Goal: Task Accomplishment & Management: Manage account settings

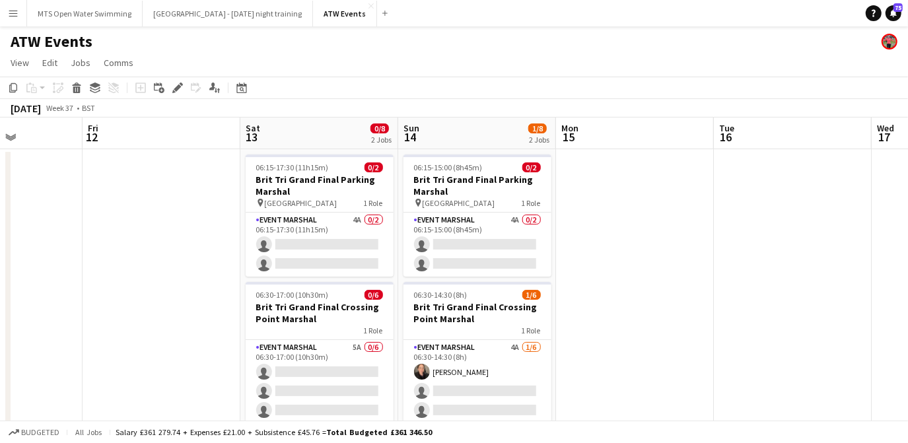
scroll to position [0, 391]
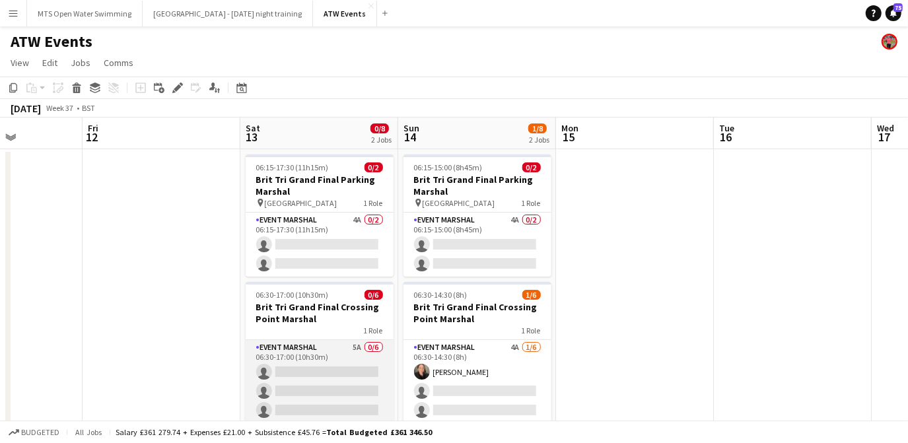
click at [346, 346] on app-card-role "Event Marshal 5A 0/6 06:30-17:00 (10h30m) single-neutral-actions single-neutral…" at bounding box center [320, 410] width 148 height 141
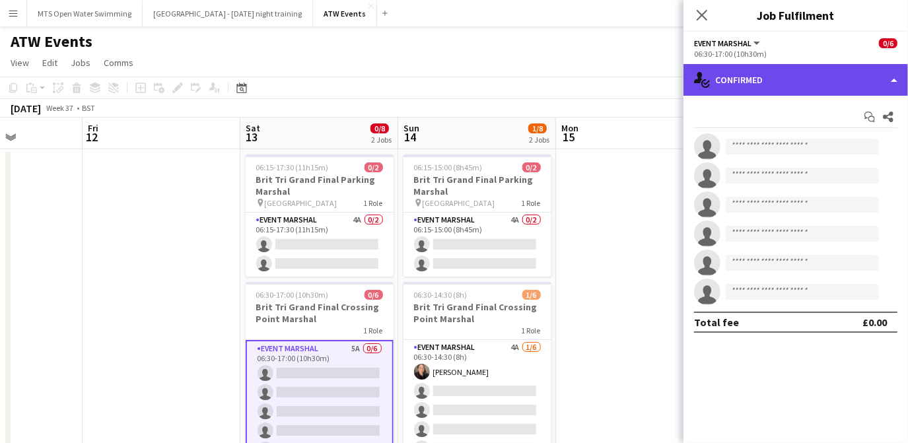
click at [754, 84] on div "single-neutral-actions-check-2 Confirmed" at bounding box center [796, 80] width 225 height 32
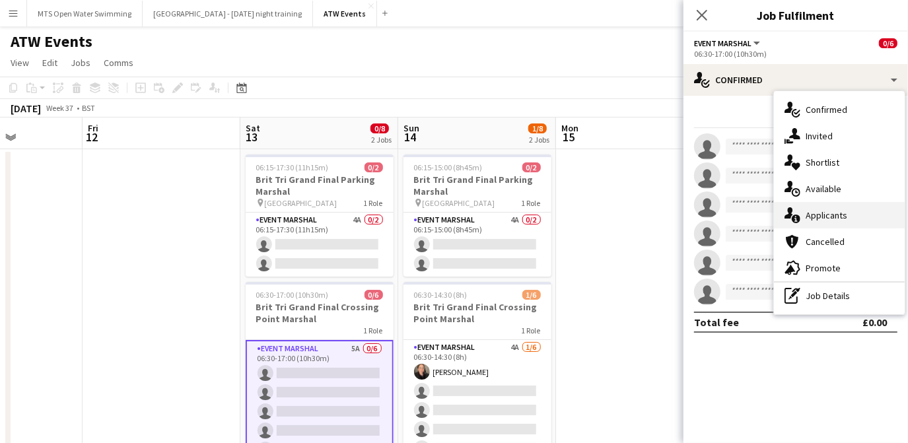
click at [821, 207] on div "single-neutral-actions-information Applicants" at bounding box center [839, 215] width 131 height 26
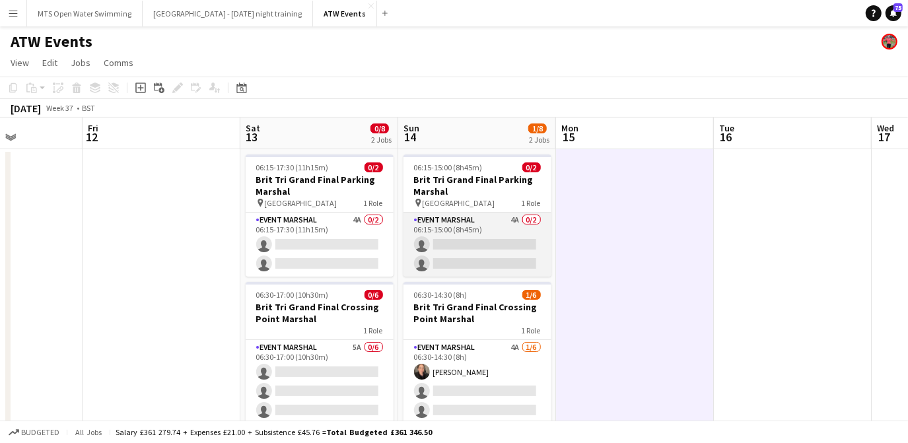
click at [517, 219] on app-card-role "Event Marshal 4A 0/2 06:15-15:00 (8h45m) single-neutral-actions single-neutral-…" at bounding box center [478, 245] width 148 height 64
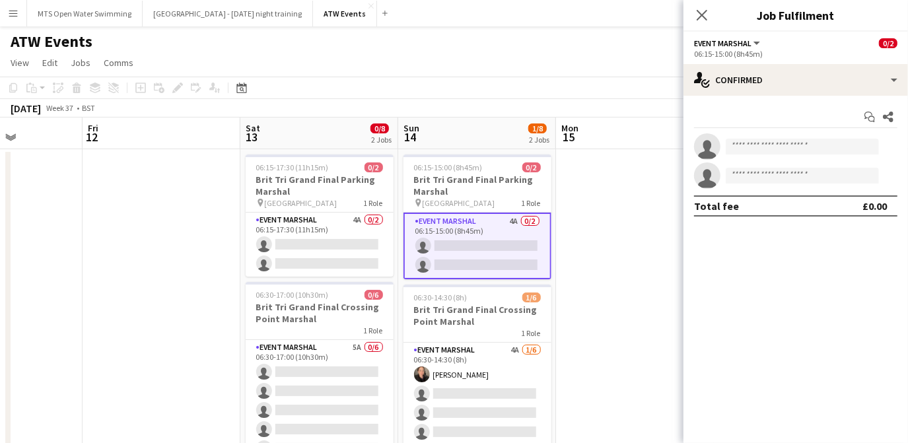
click at [753, 96] on div "Start chat Share single-neutral-actions single-neutral-actions Total fee £0.00" at bounding box center [796, 161] width 225 height 131
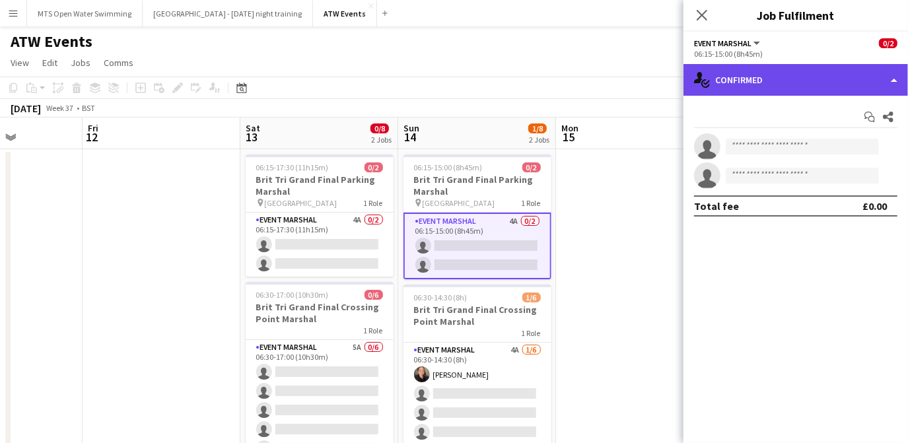
click at [750, 88] on div "single-neutral-actions-check-2 Confirmed" at bounding box center [796, 80] width 225 height 32
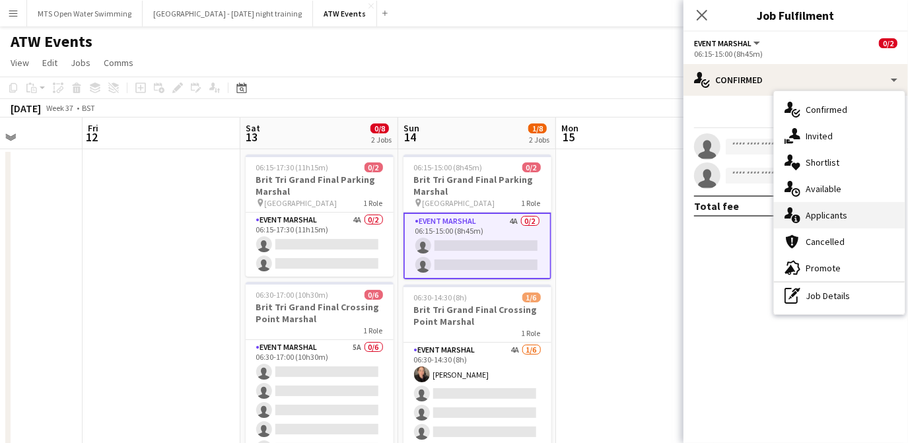
click at [804, 217] on div "single-neutral-actions-information Applicants" at bounding box center [839, 215] width 131 height 26
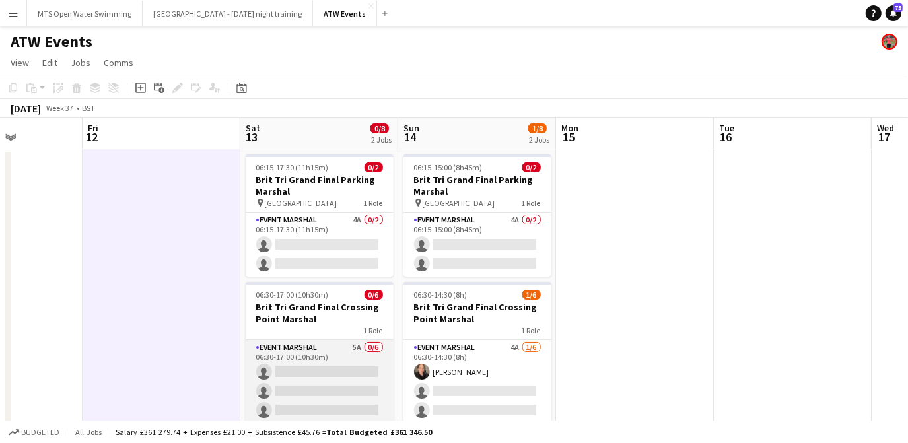
click at [345, 342] on app-card-role "Event Marshal 5A 0/6 06:30-17:00 (10h30m) single-neutral-actions single-neutral…" at bounding box center [320, 410] width 148 height 141
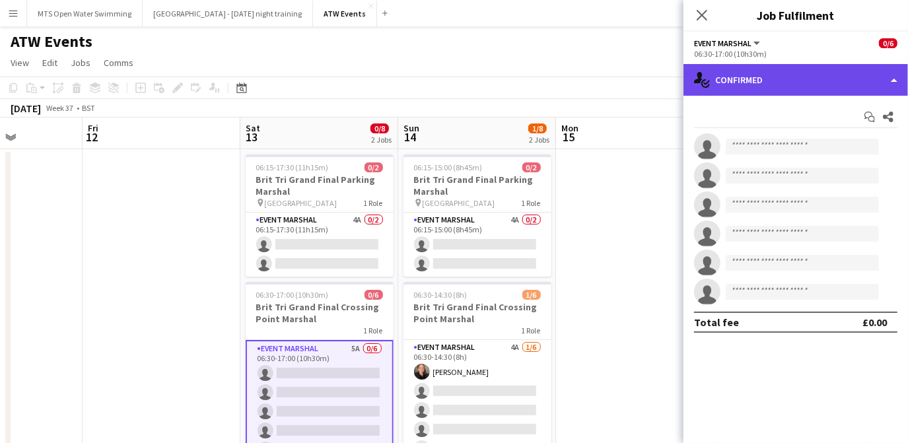
click at [747, 78] on div "single-neutral-actions-check-2 Confirmed" at bounding box center [796, 80] width 225 height 32
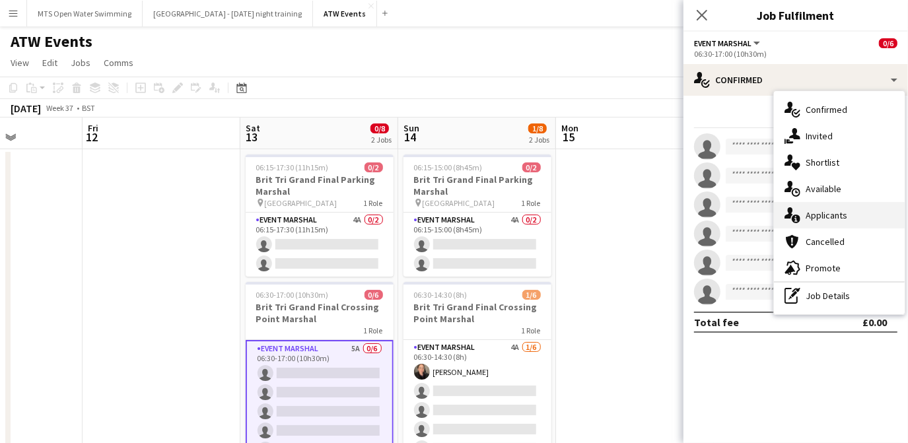
click at [819, 205] on div "single-neutral-actions-information Applicants" at bounding box center [839, 215] width 131 height 26
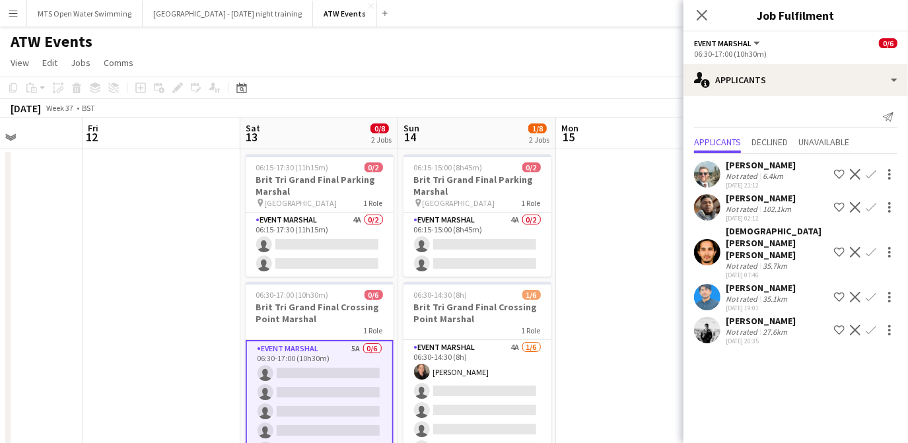
click at [754, 328] on div "Not rated" at bounding box center [743, 332] width 34 height 10
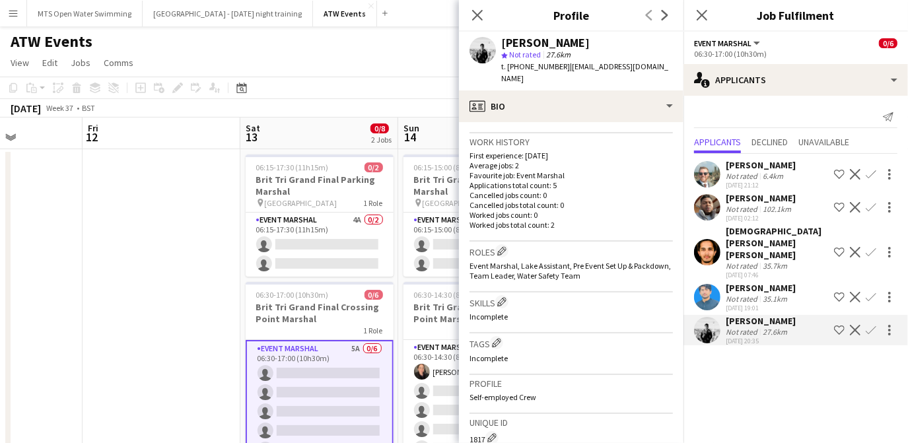
scroll to position [312, 0]
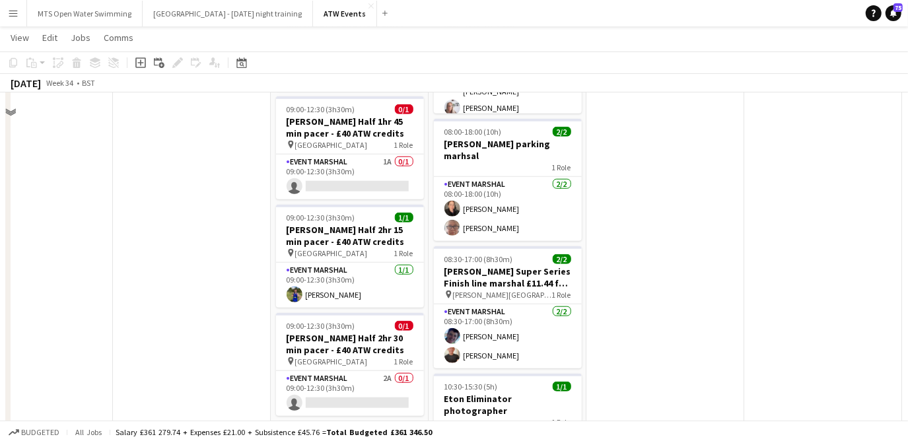
scroll to position [831, 0]
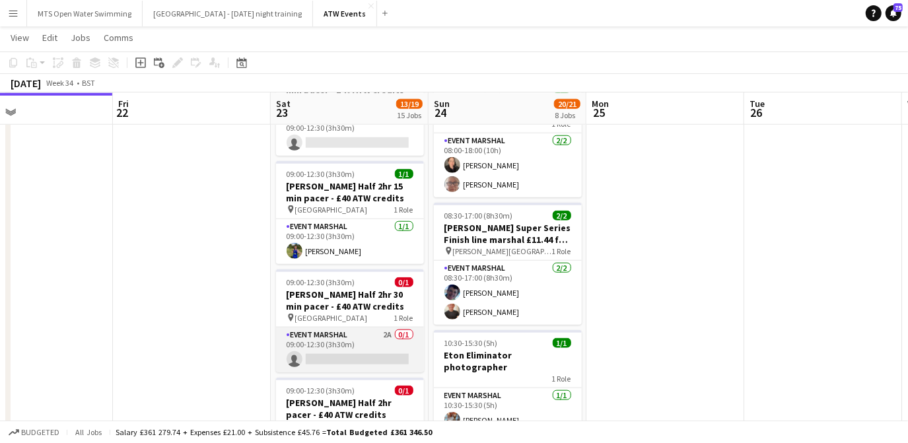
click at [384, 328] on app-card-role "Event Marshal 2A 0/1 09:00-12:30 (3h30m) single-neutral-actions" at bounding box center [350, 350] width 148 height 45
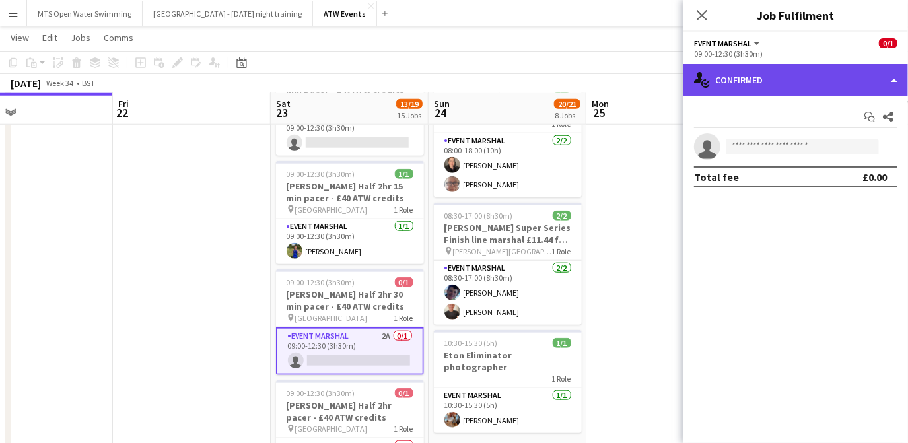
click at [736, 89] on div "single-neutral-actions-check-2 Confirmed" at bounding box center [796, 80] width 225 height 32
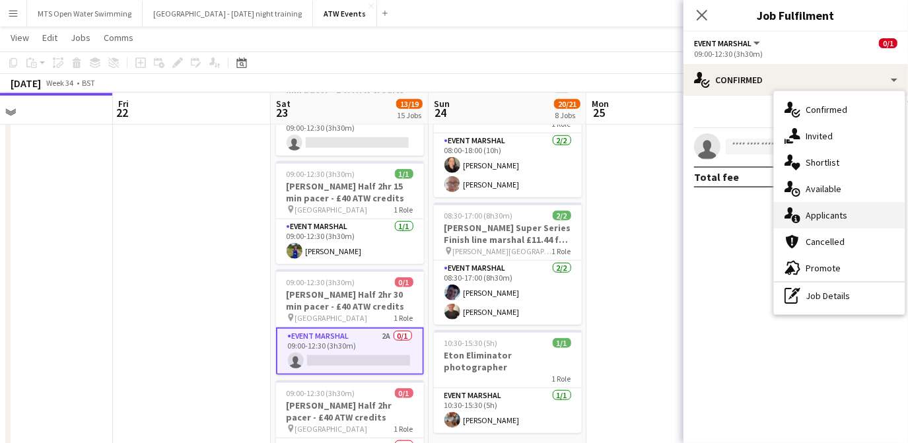
click at [810, 218] on div "single-neutral-actions-information Applicants" at bounding box center [839, 215] width 131 height 26
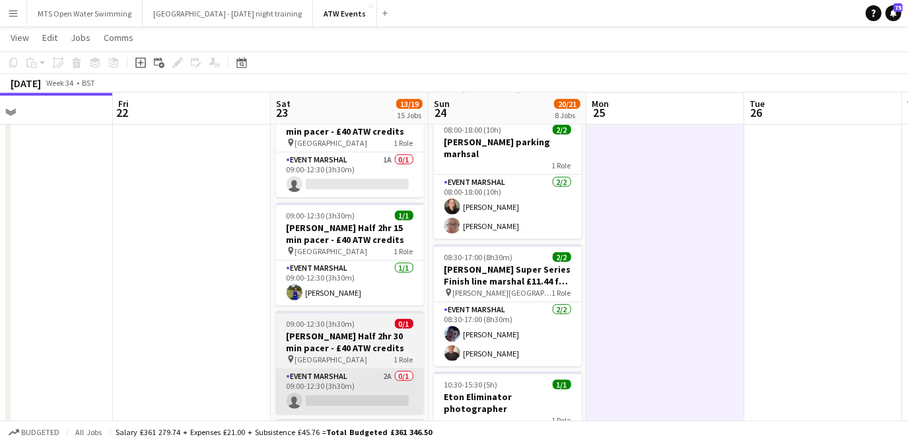
scroll to position [792, 0]
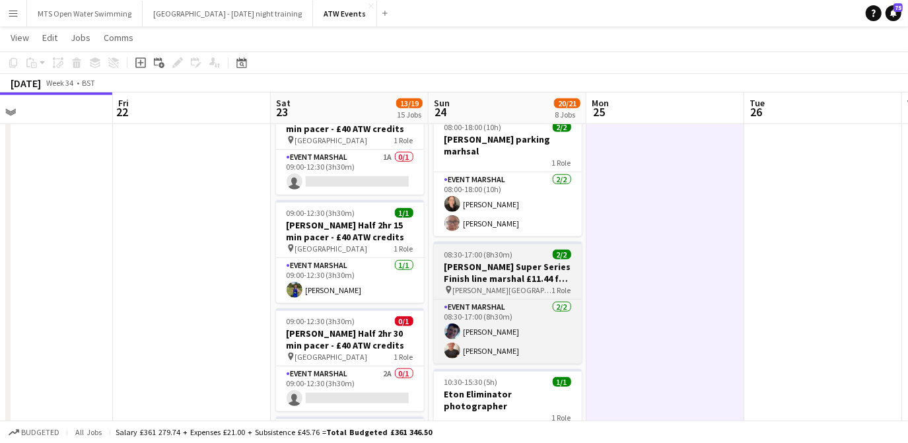
click at [481, 261] on h3 "[PERSON_NAME] Super Series Finish line marshal £11.44 for over 21's" at bounding box center [508, 273] width 148 height 24
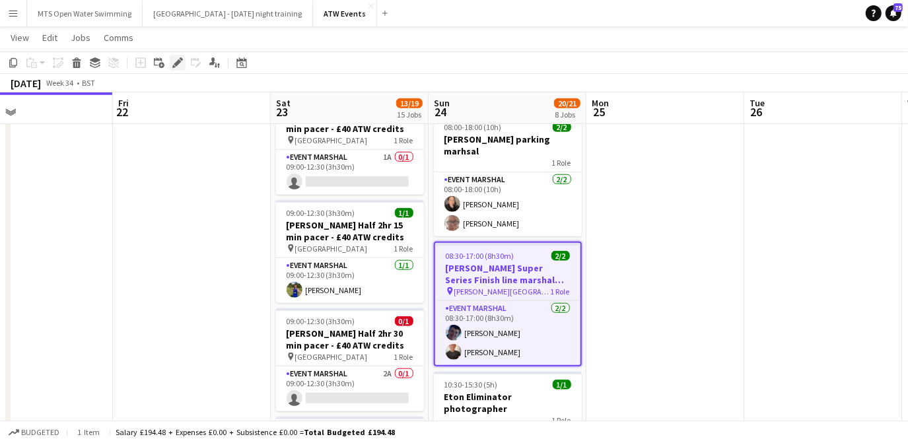
click at [172, 57] on icon "Edit" at bounding box center [177, 62] width 11 height 11
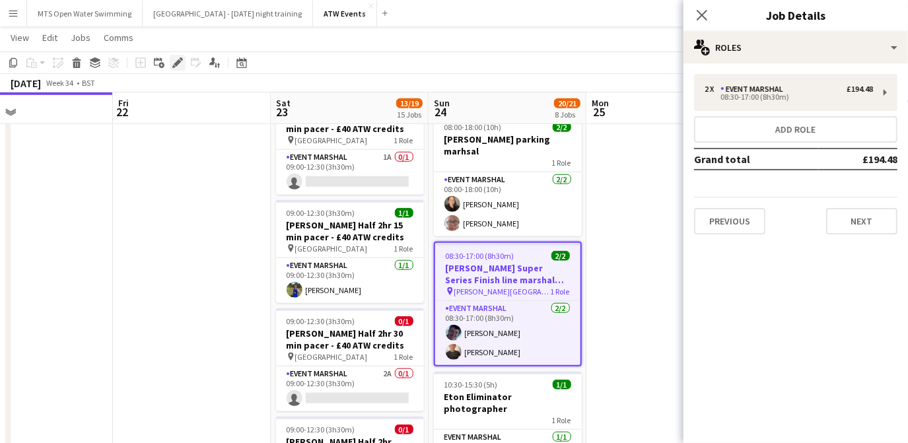
click at [176, 61] on icon "Edit" at bounding box center [177, 62] width 11 height 11
click at [859, 219] on button "Next" at bounding box center [861, 221] width 71 height 26
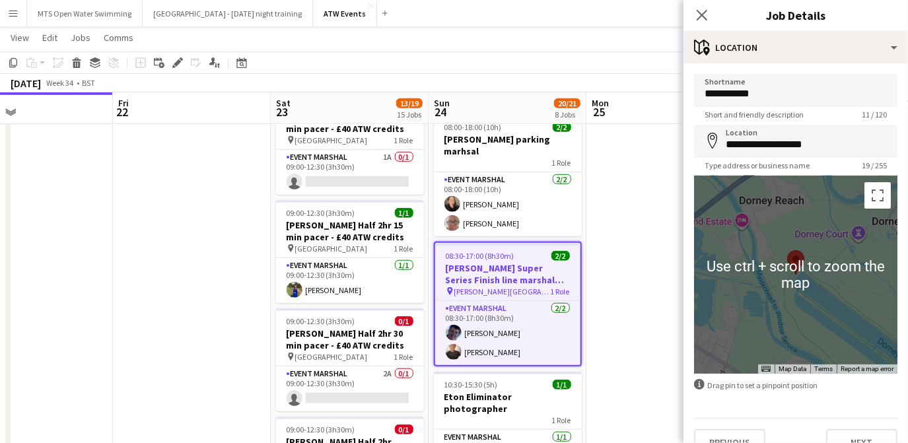
scroll to position [22, 0]
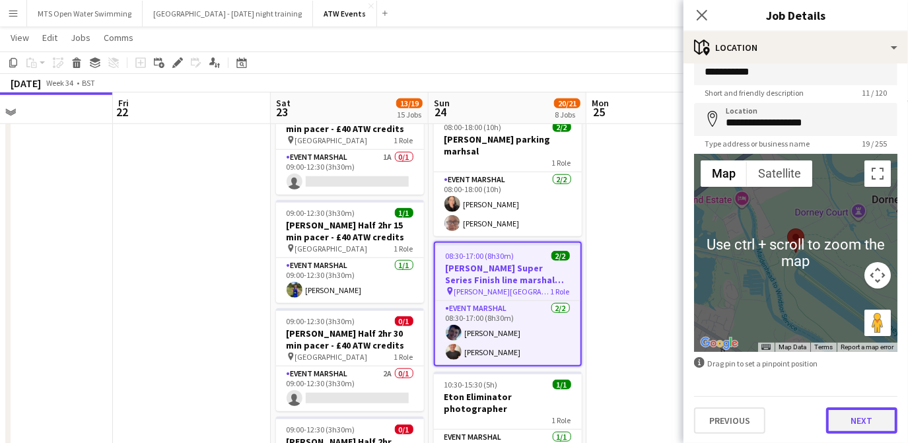
click at [858, 428] on button "Next" at bounding box center [861, 421] width 71 height 26
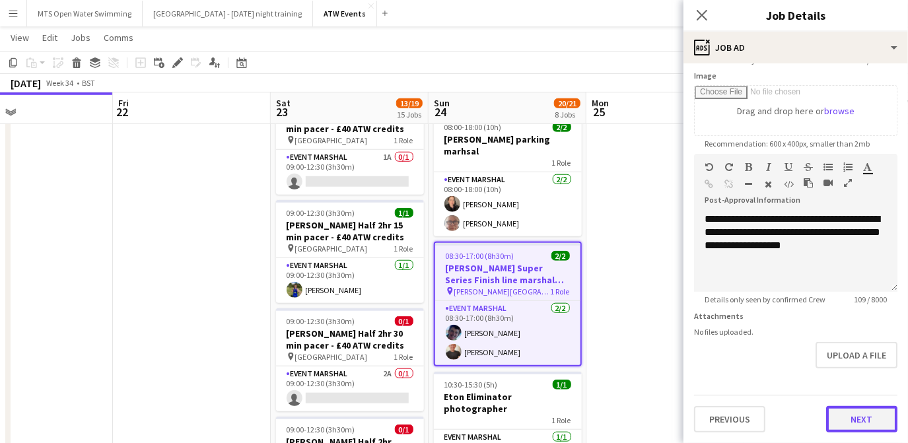
scroll to position [218, 0]
click at [840, 384] on form "**********" at bounding box center [796, 148] width 225 height 569
click at [857, 427] on button "Next" at bounding box center [861, 419] width 71 height 26
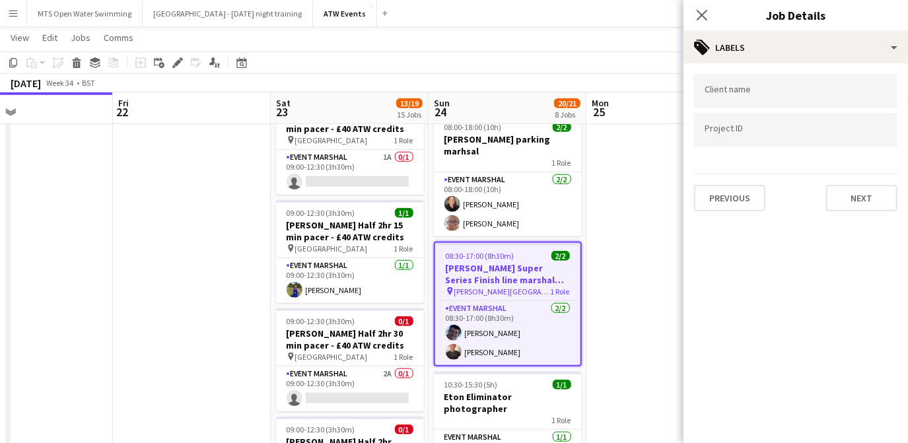
scroll to position [0, 0]
click at [848, 193] on button "Next" at bounding box center [861, 198] width 71 height 26
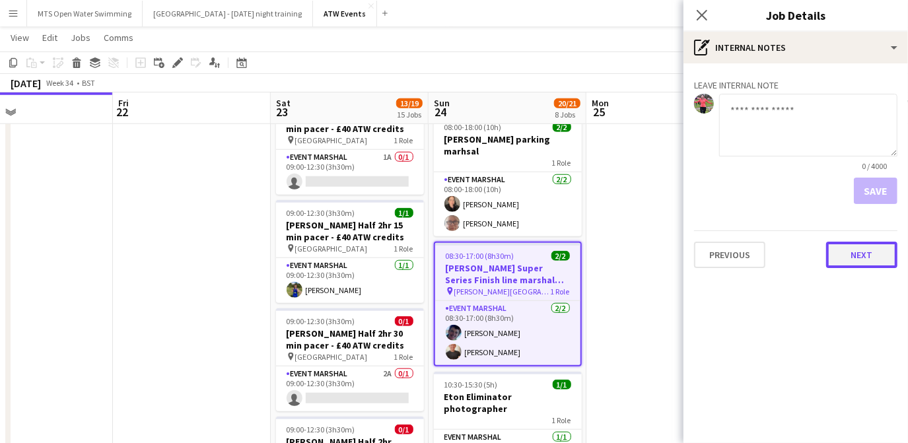
click at [867, 256] on button "Next" at bounding box center [861, 255] width 71 height 26
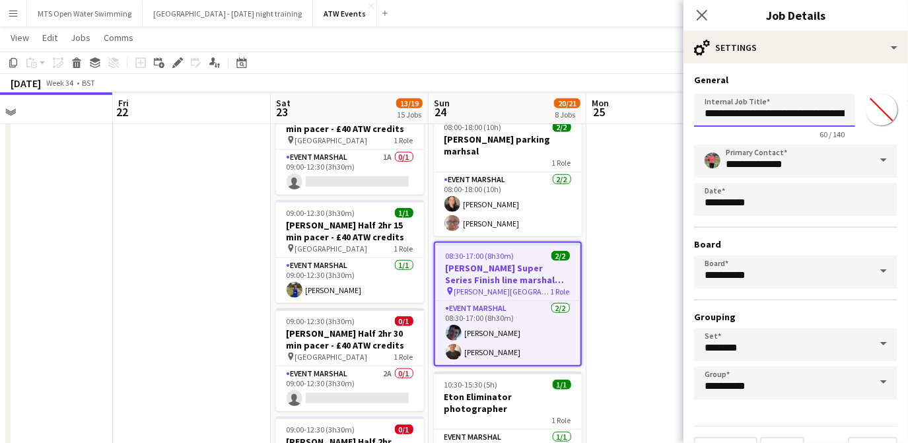
click at [789, 116] on input "**********" at bounding box center [774, 110] width 161 height 33
click at [781, 114] on input "**********" at bounding box center [770, 110] width 152 height 32
type input "**********"
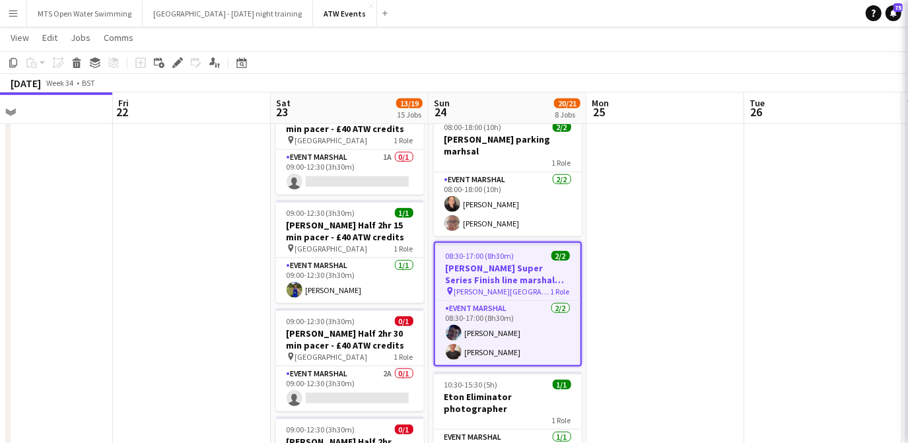
scroll to position [0, 0]
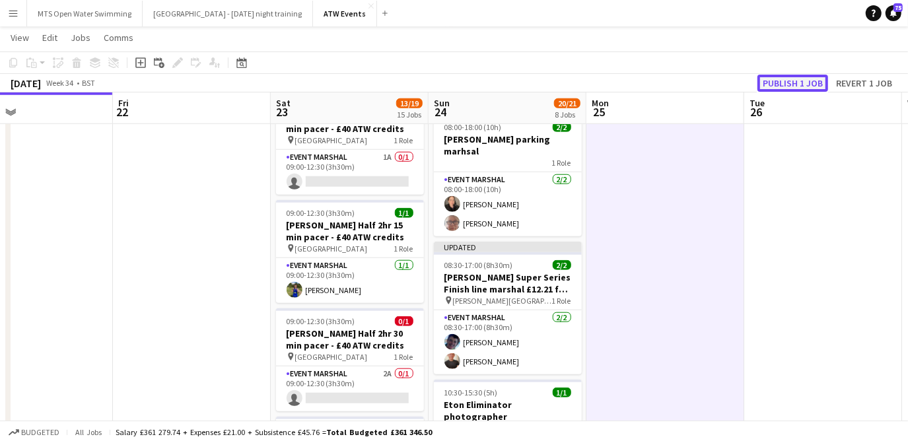
click at [789, 84] on button "Publish 1 job" at bounding box center [793, 83] width 71 height 17
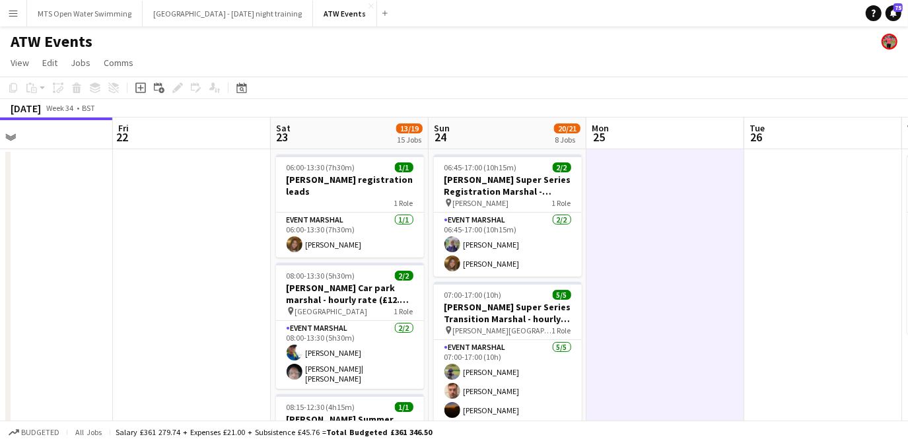
click at [340, 290] on h3 "[PERSON_NAME] Car park marshal - hourly rate (£12.21 if over 21)" at bounding box center [350, 294] width 148 height 24
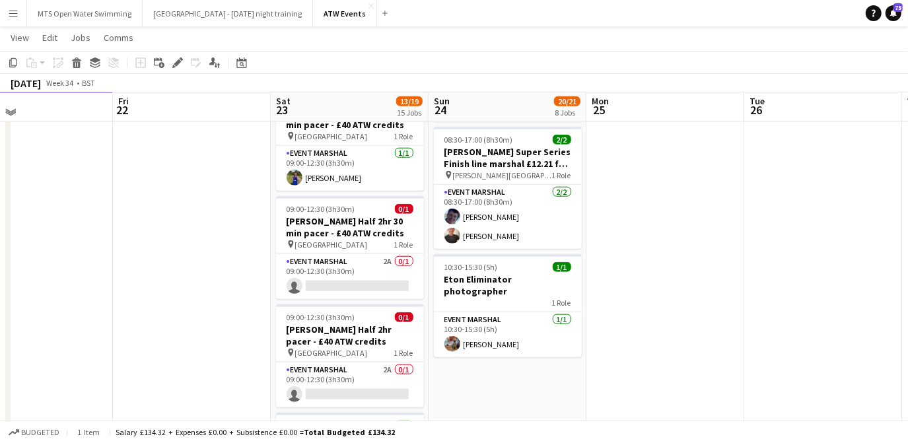
scroll to position [908, 0]
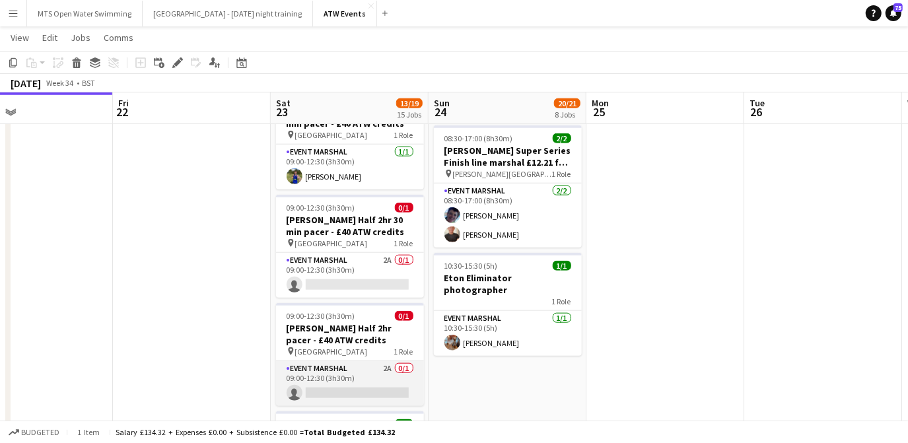
click at [387, 361] on app-card-role "Event Marshal 2A 0/1 09:00-12:30 (3h30m) single-neutral-actions" at bounding box center [350, 383] width 148 height 45
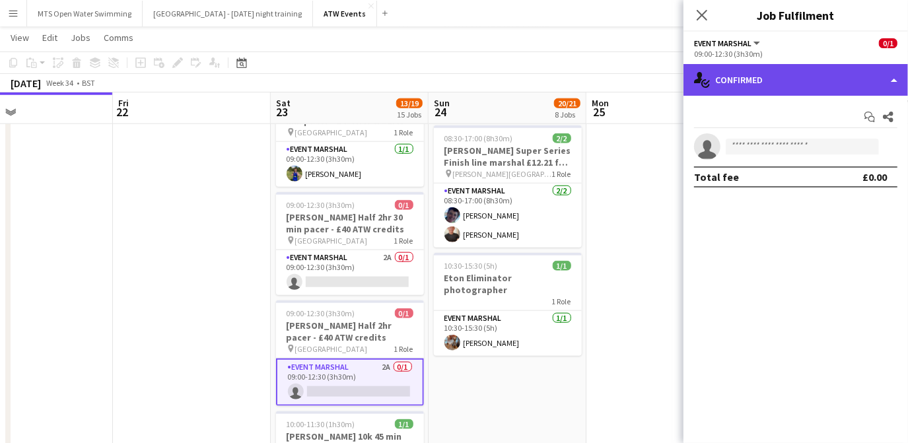
click at [744, 81] on div "single-neutral-actions-check-2 Confirmed" at bounding box center [796, 80] width 225 height 32
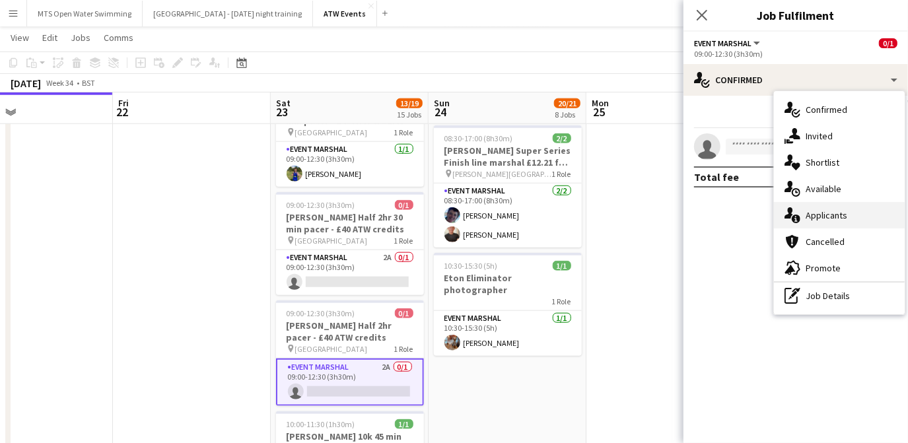
click at [826, 209] on div "single-neutral-actions-information Applicants" at bounding box center [839, 215] width 131 height 26
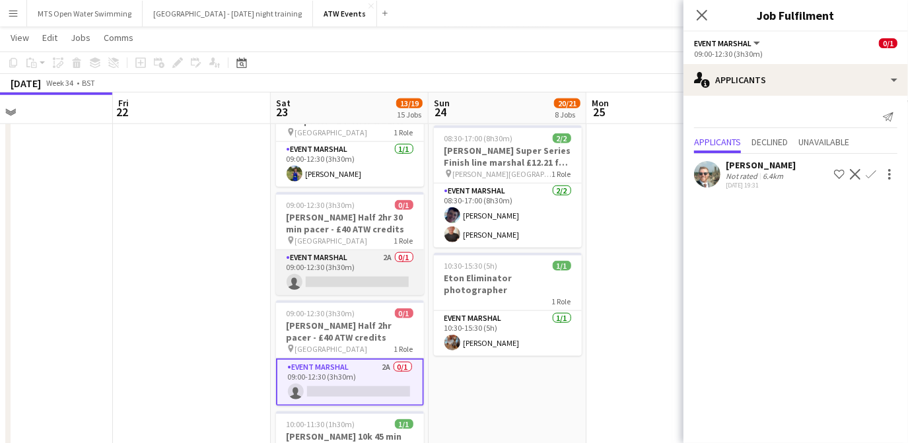
click at [387, 250] on app-card-role "Event Marshal 2A 0/1 09:00-12:30 (3h30m) single-neutral-actions" at bounding box center [350, 272] width 148 height 45
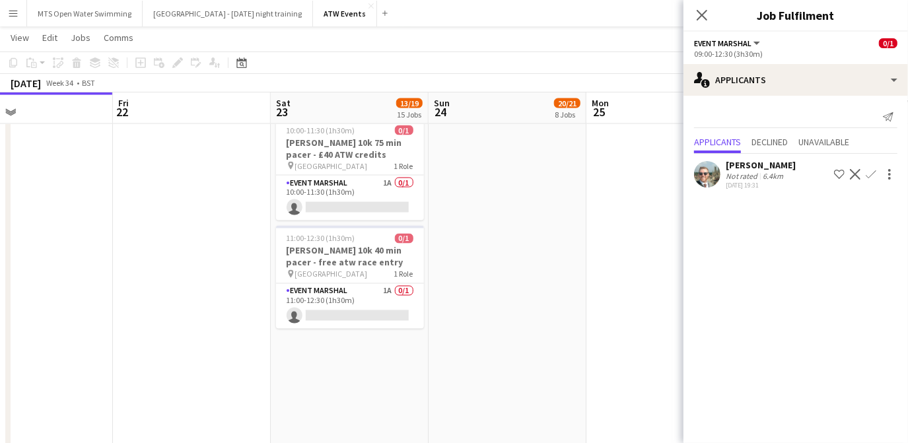
scroll to position [1527, 0]
click at [386, 176] on app-card-role "Event Marshal 1A 0/1 10:00-11:30 (1h30m) single-neutral-actions" at bounding box center [350, 198] width 148 height 45
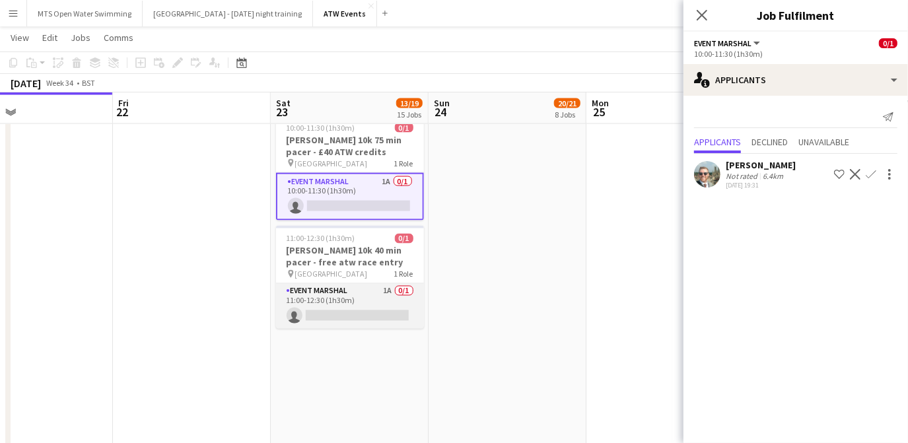
click at [393, 284] on app-card-role "Event Marshal 1A 0/1 11:00-12:30 (1h30m) single-neutral-actions" at bounding box center [350, 306] width 148 height 45
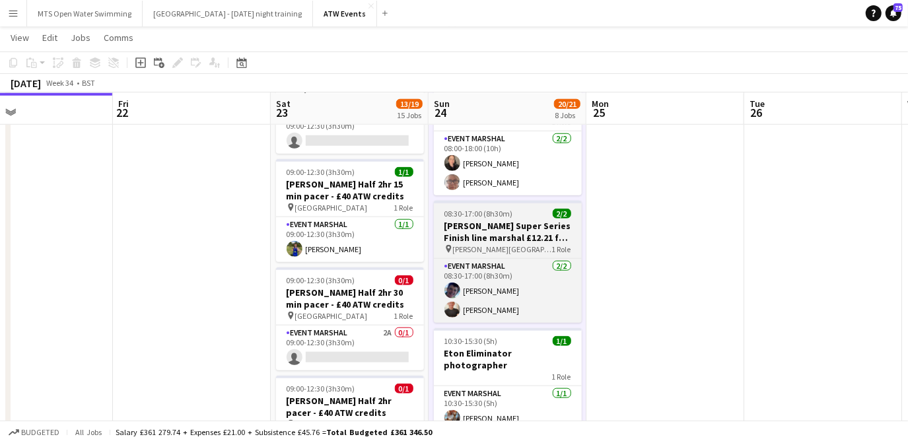
scroll to position [832, 0]
click at [488, 281] on app-card-role "Event Marshal [DATE] 08:30-17:00 (8h30m) [PERSON_NAME] [PERSON_NAME]" at bounding box center [508, 292] width 148 height 64
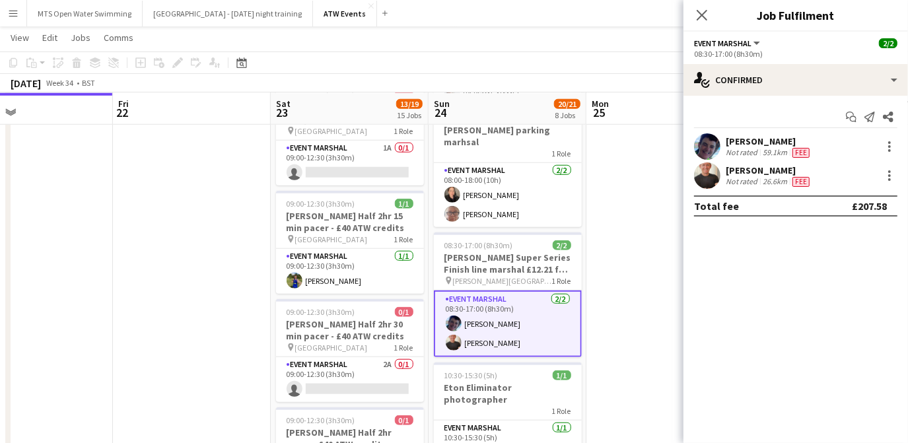
scroll to position [801, 0]
click at [581, 30] on app-page-menu "View Day view expanded Day view collapsed Month view Date picker Jump to [DATE]…" at bounding box center [454, 38] width 908 height 25
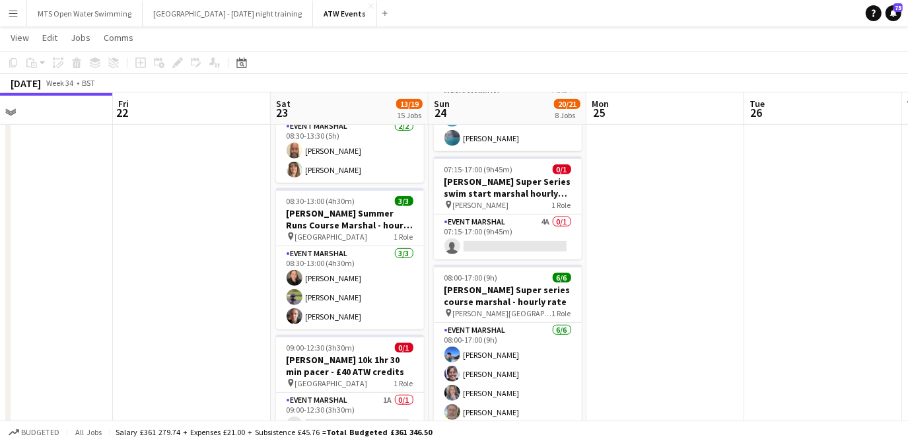
scroll to position [440, 0]
click at [545, 215] on app-card-role "Event Marshal 4A 0/1 07:15-17:00 (9h45m) single-neutral-actions" at bounding box center [508, 237] width 148 height 45
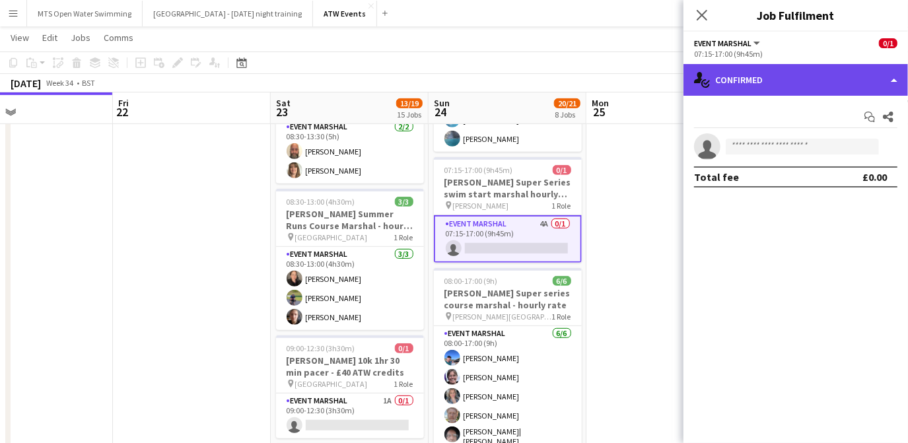
click at [768, 88] on div "single-neutral-actions-check-2 Confirmed" at bounding box center [796, 80] width 225 height 32
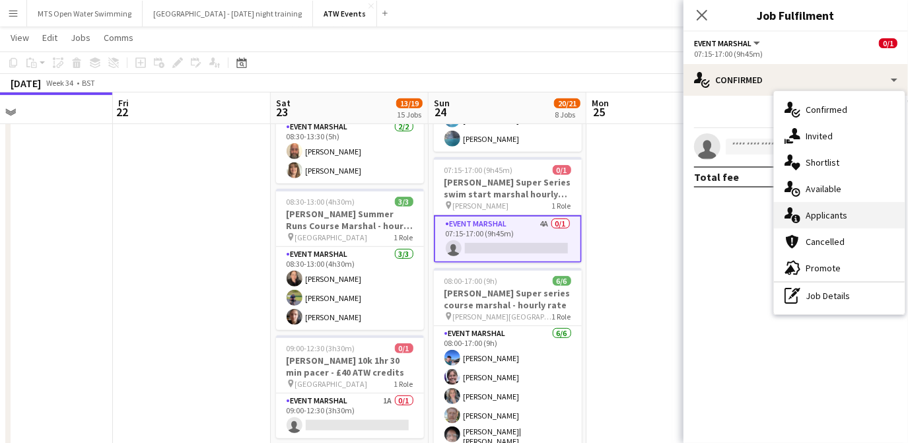
click at [836, 223] on div "single-neutral-actions-information Applicants" at bounding box center [839, 215] width 131 height 26
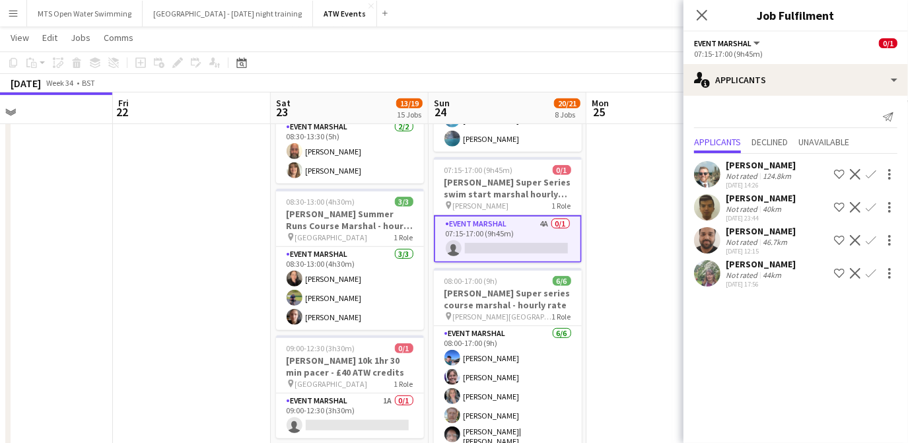
click at [872, 273] on app-icon "Confirm" at bounding box center [871, 273] width 11 height 11
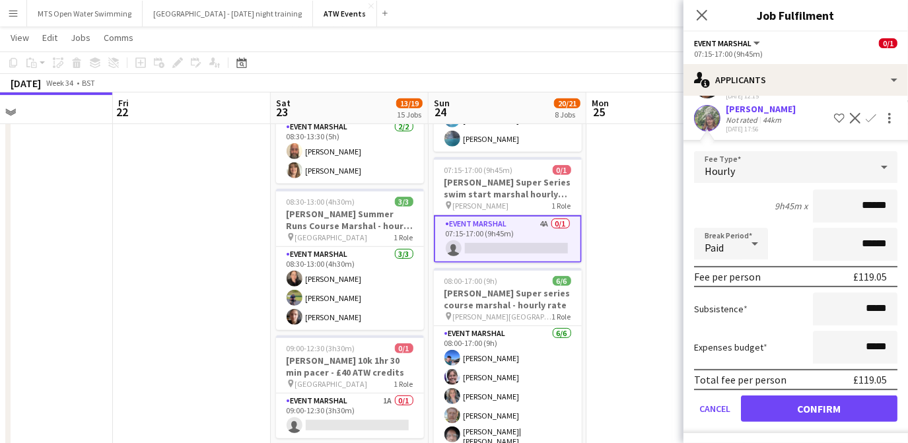
scroll to position [155, 0]
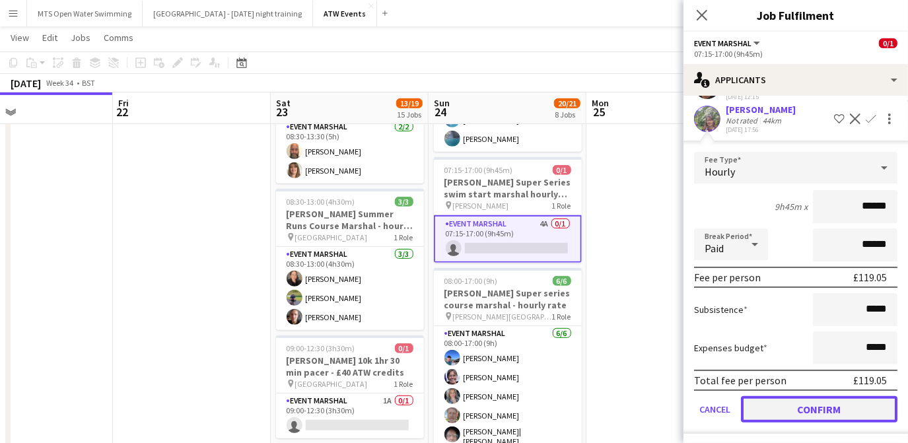
click at [777, 406] on button "Confirm" at bounding box center [819, 409] width 157 height 26
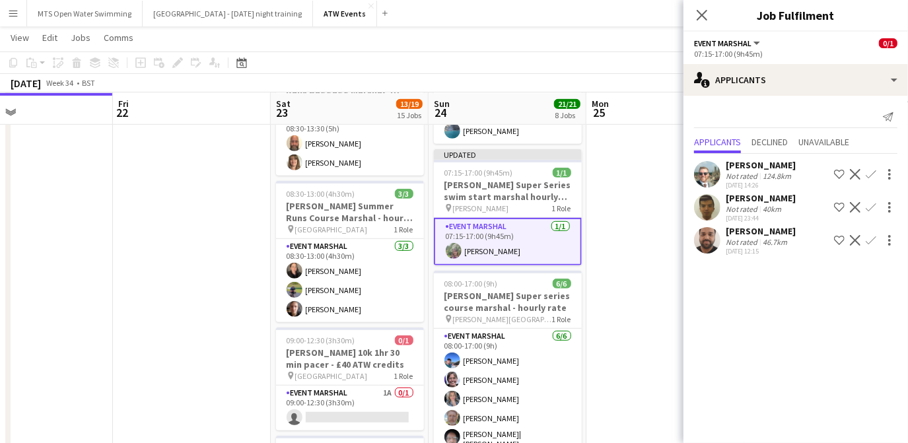
scroll to position [449, 0]
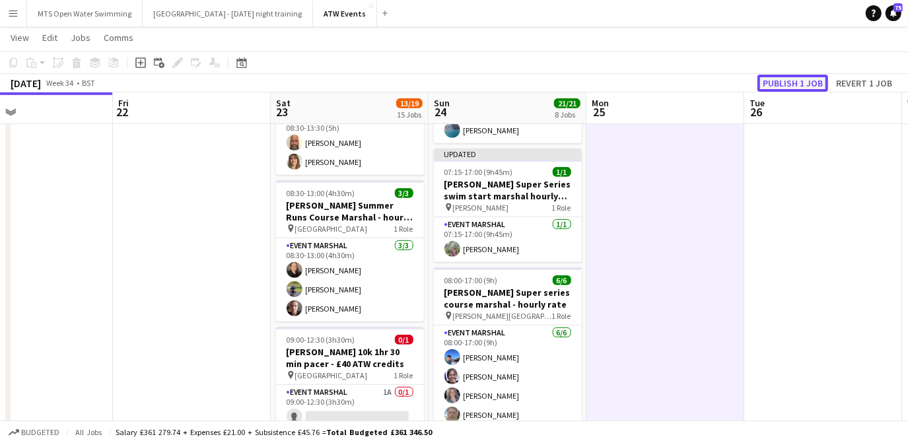
click at [776, 86] on button "Publish 1 job" at bounding box center [793, 83] width 71 height 17
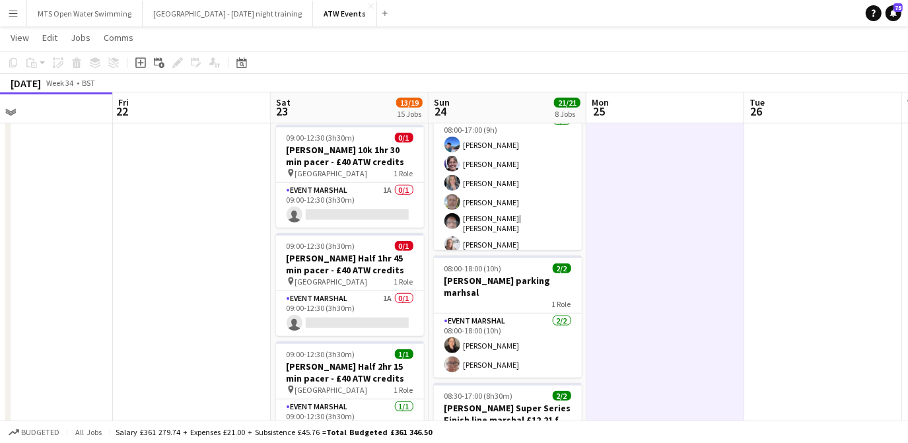
scroll to position [648, 0]
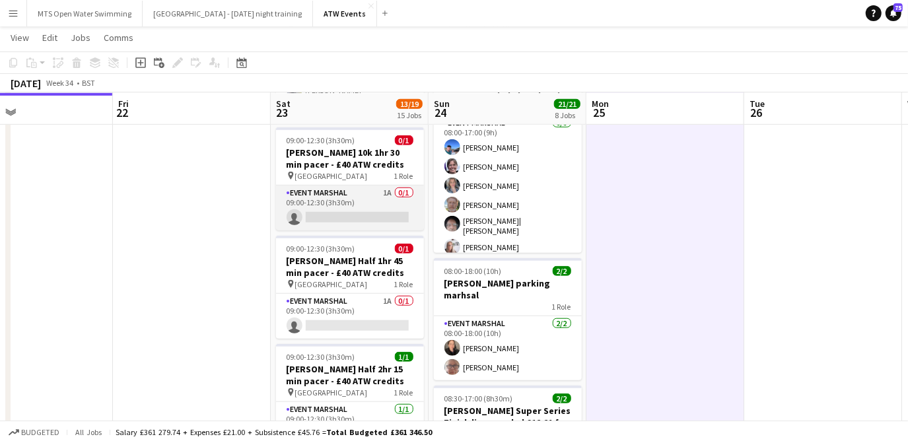
click at [386, 186] on app-card-role "Event Marshal 1A 0/1 09:00-12:30 (3h30m) single-neutral-actions" at bounding box center [350, 208] width 148 height 45
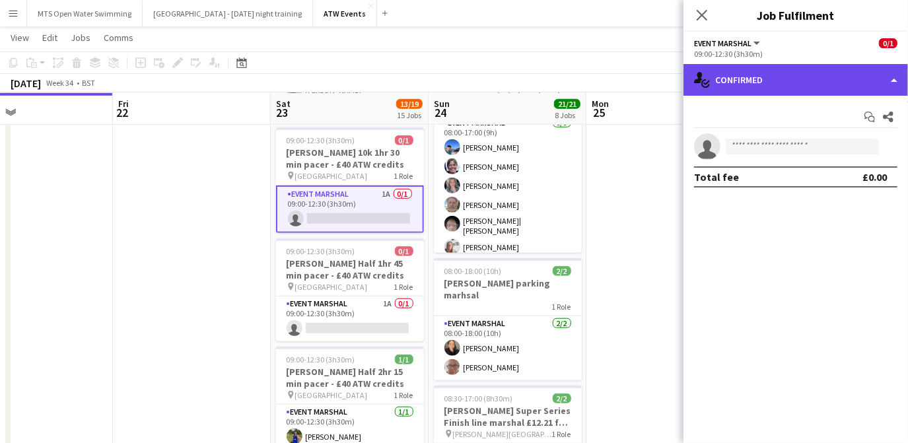
click at [778, 90] on div "single-neutral-actions-check-2 Confirmed" at bounding box center [796, 80] width 225 height 32
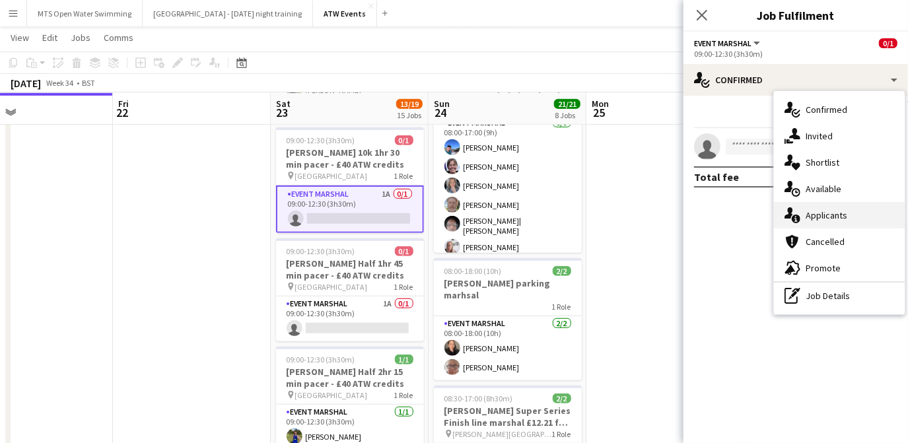
click at [837, 223] on div "single-neutral-actions-information Applicants" at bounding box center [839, 215] width 131 height 26
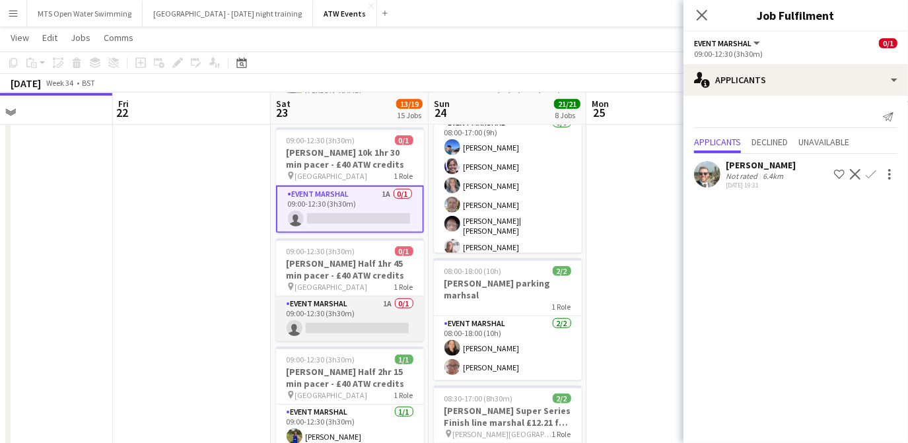
click at [389, 297] on app-card-role "Event Marshal 1A 0/1 09:00-12:30 (3h30m) single-neutral-actions" at bounding box center [350, 319] width 148 height 45
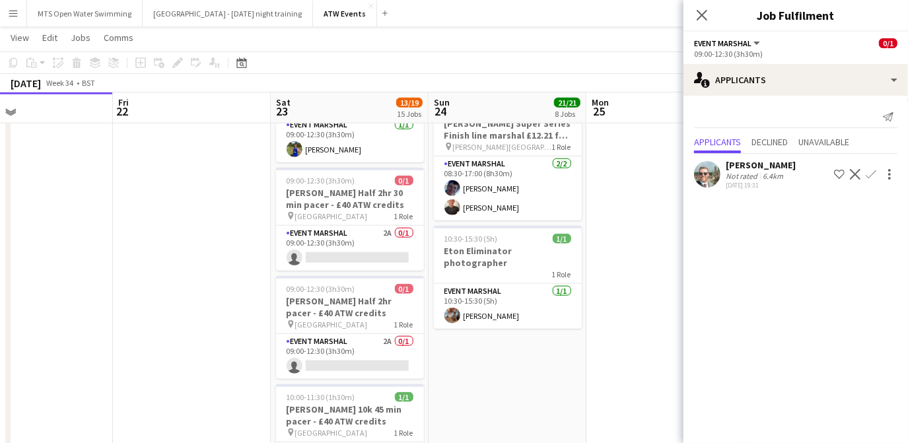
scroll to position [935, 0]
click at [386, 227] on app-card-role "Event Marshal 2A 0/1 09:00-12:30 (3h30m) single-neutral-actions" at bounding box center [350, 249] width 148 height 45
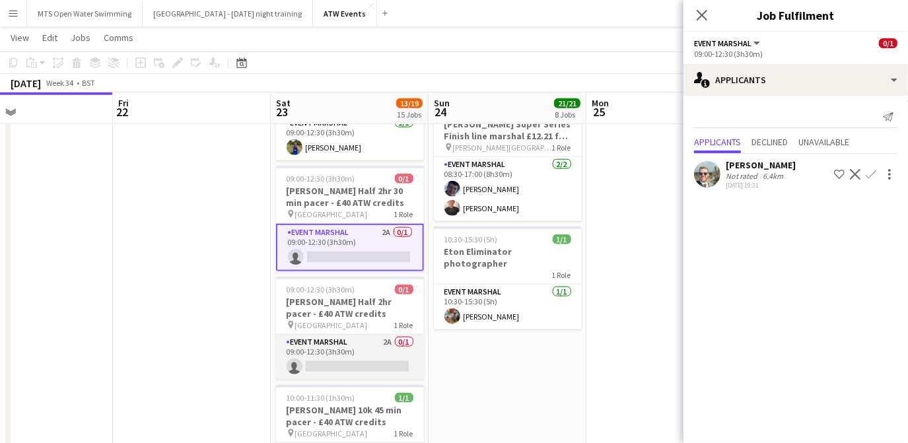
click at [384, 335] on app-card-role "Event Marshal 2A 0/1 09:00-12:30 (3h30m) single-neutral-actions" at bounding box center [350, 357] width 148 height 45
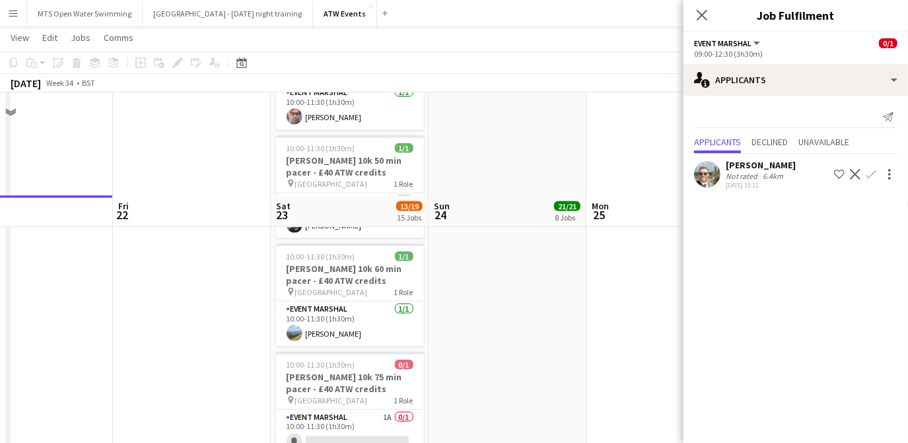
scroll to position [1435, 0]
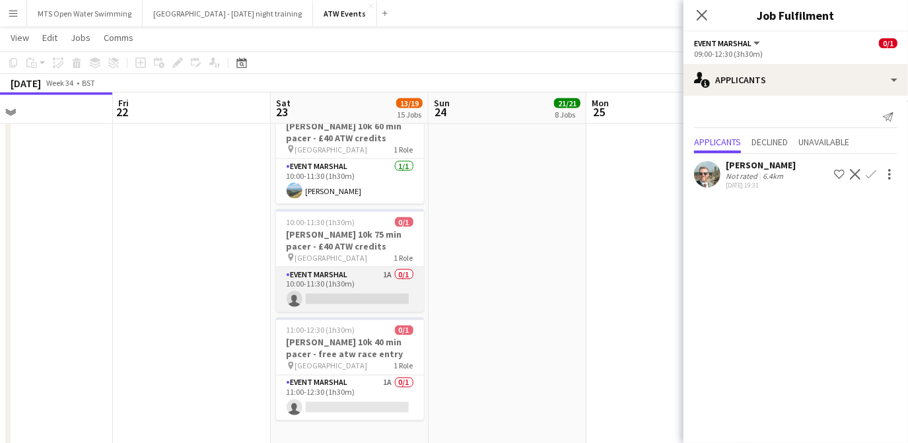
click at [385, 268] on app-card-role "Event Marshal 1A 0/1 10:00-11:30 (1h30m) single-neutral-actions" at bounding box center [350, 290] width 148 height 45
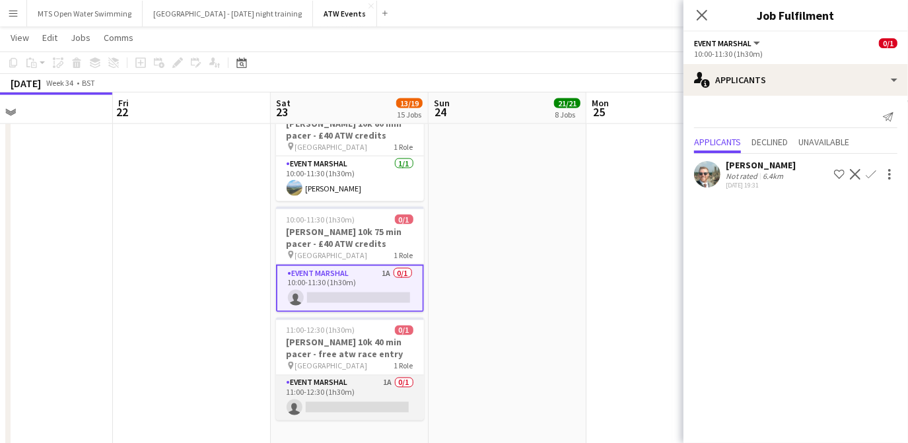
click at [382, 376] on app-card-role "Event Marshal 1A 0/1 11:00-12:30 (1h30m) single-neutral-actions" at bounding box center [350, 398] width 148 height 45
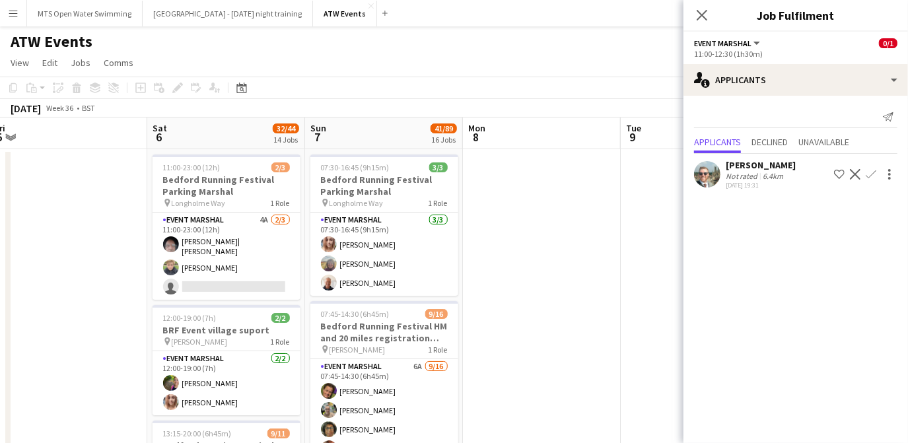
scroll to position [0, 456]
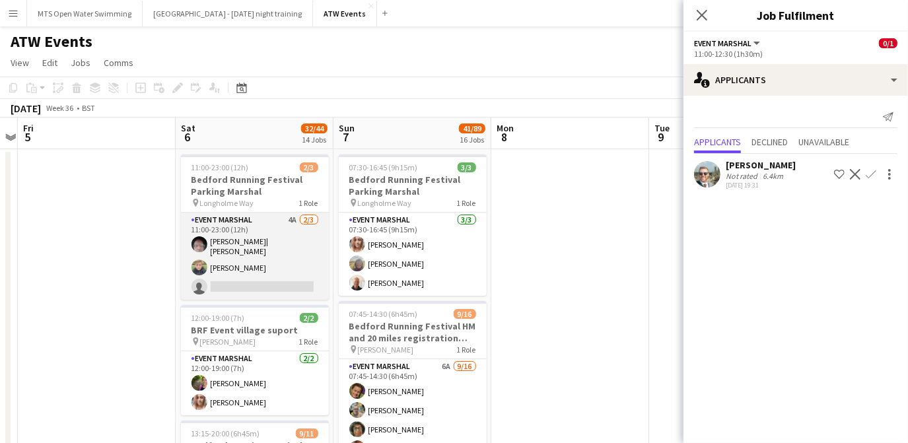
click at [287, 217] on app-card-role "Event Marshal 4A [DATE] 11:00-23:00 (12h) [PERSON_NAME]| [PERSON_NAME] single-n…" at bounding box center [255, 256] width 148 height 87
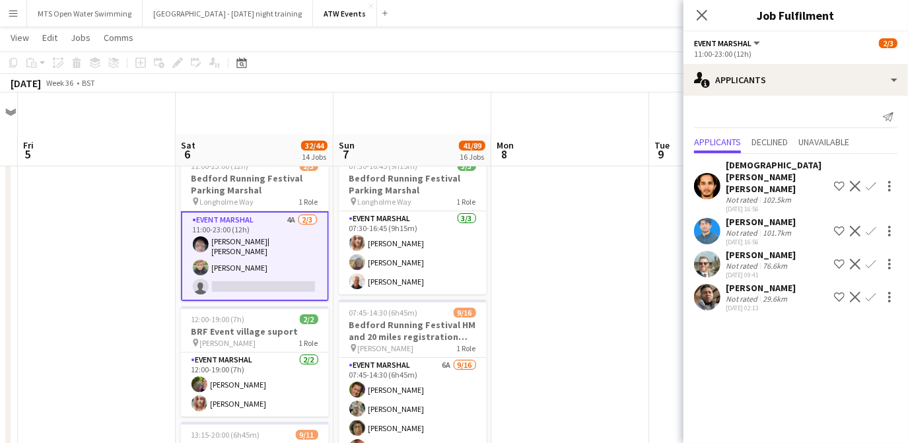
scroll to position [136, 0]
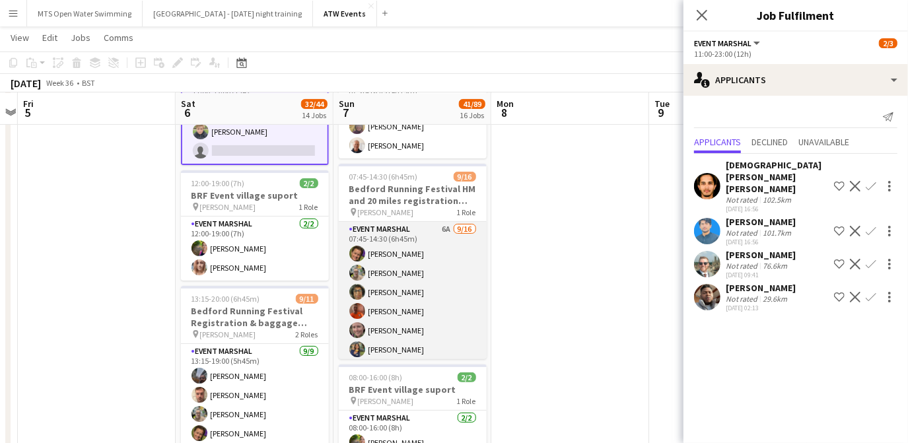
click at [431, 225] on app-card-role "Event Marshal 6A [DATE] 07:45-14:30 (6h45m) [PERSON_NAME] [PERSON_NAME] [PERSON…" at bounding box center [413, 388] width 148 height 332
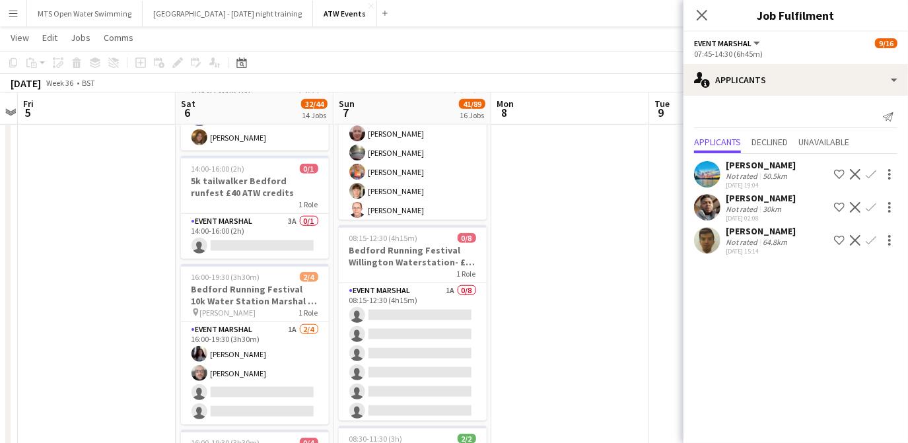
scroll to position [794, 0]
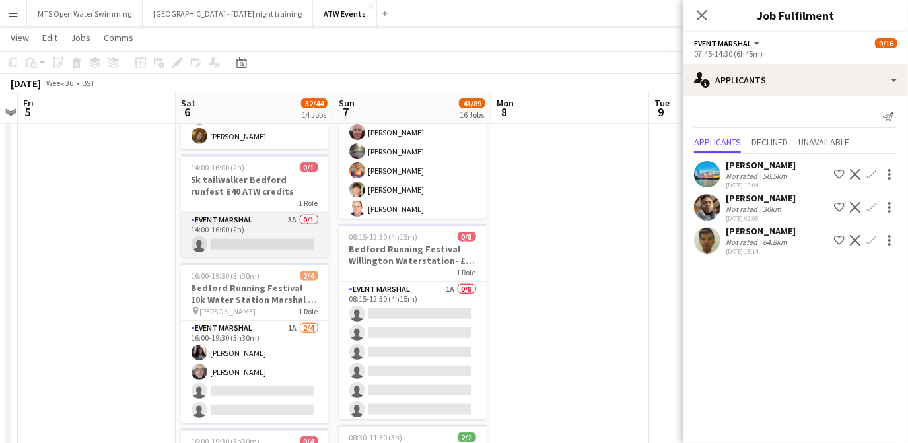
click at [295, 213] on app-card-role "Event Marshal 3A 0/1 14:00-16:00 (2h) single-neutral-actions" at bounding box center [255, 235] width 148 height 45
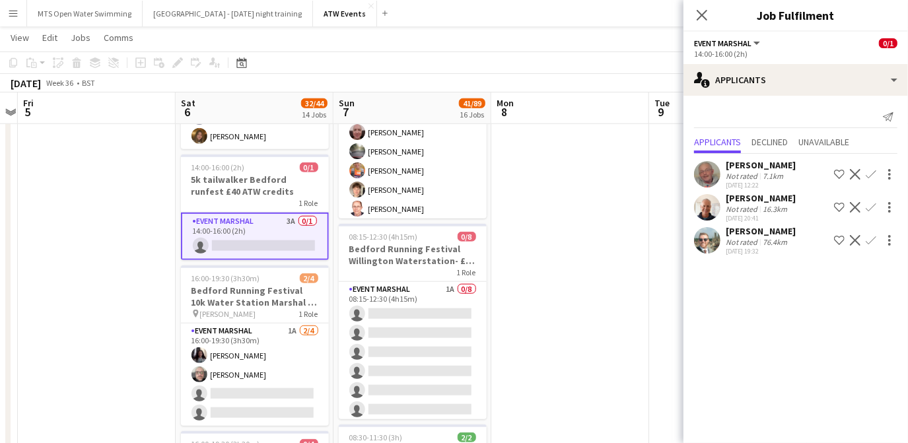
scroll to position [195, 0]
click at [869, 205] on app-icon "Confirm" at bounding box center [871, 207] width 11 height 11
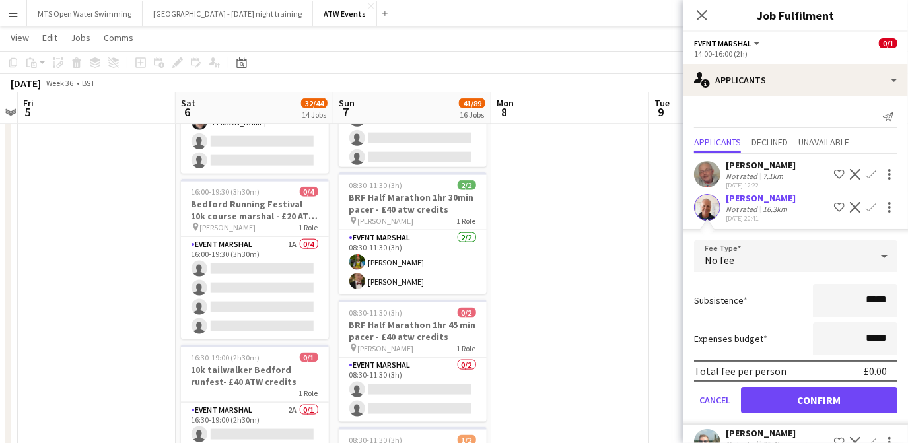
scroll to position [1046, 0]
click at [293, 404] on app-card-role "Event Marshal 2A 0/1 16:30-19:00 (2h30m) single-neutral-actions" at bounding box center [255, 425] width 148 height 45
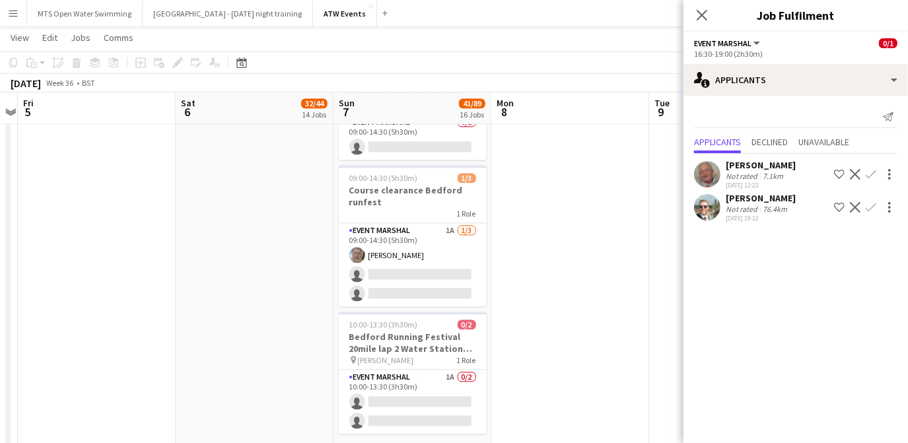
scroll to position [2054, 0]
click at [703, 13] on icon "Close pop-in" at bounding box center [702, 15] width 13 height 13
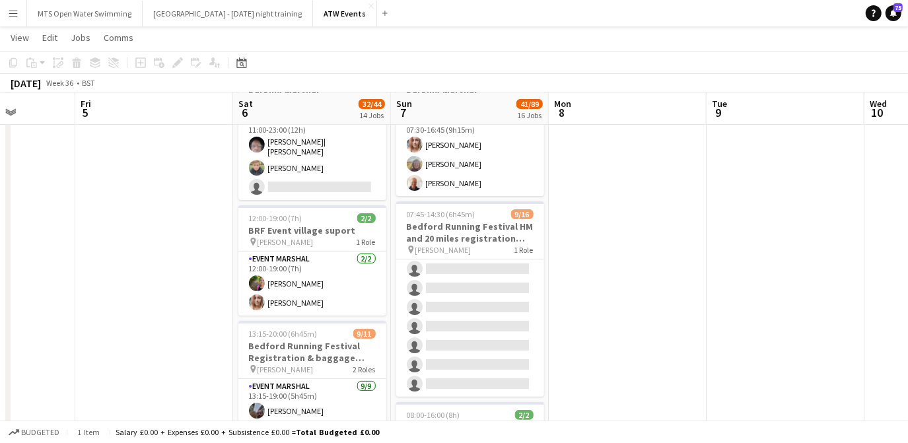
scroll to position [98, 0]
